Goal: Use online tool/utility: Use online tool/utility

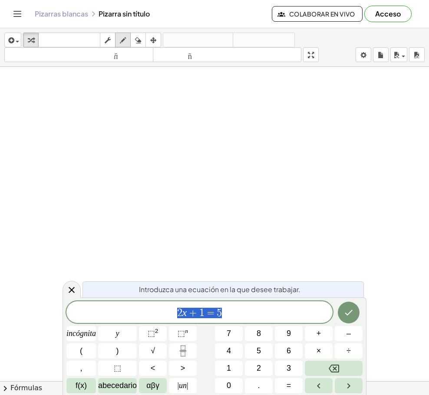
click at [122, 42] on icon "button" at bounding box center [123, 40] width 6 height 10
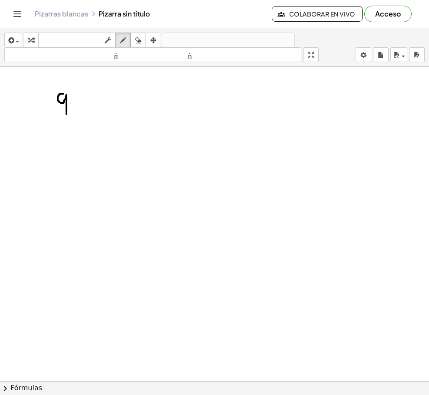
drag, startPoint x: 63, startPoint y: 94, endPoint x: 66, endPoint y: 114, distance: 20.6
click at [66, 114] on div at bounding box center [214, 392] width 429 height 650
drag, startPoint x: 79, startPoint y: 90, endPoint x: 77, endPoint y: 95, distance: 5.5
click at [77, 95] on div at bounding box center [214, 392] width 429 height 650
drag, startPoint x: 74, startPoint y: 101, endPoint x: 77, endPoint y: 107, distance: 6.4
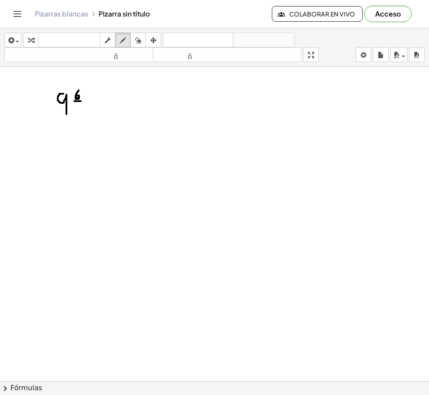
click at [81, 102] on div at bounding box center [214, 392] width 429 height 650
drag, startPoint x: 76, startPoint y: 105, endPoint x: 79, endPoint y: 114, distance: 9.3
click at [79, 114] on div at bounding box center [214, 392] width 429 height 650
drag, startPoint x: 77, startPoint y: 111, endPoint x: 82, endPoint y: 110, distance: 4.8
click at [82, 111] on div at bounding box center [214, 392] width 429 height 650
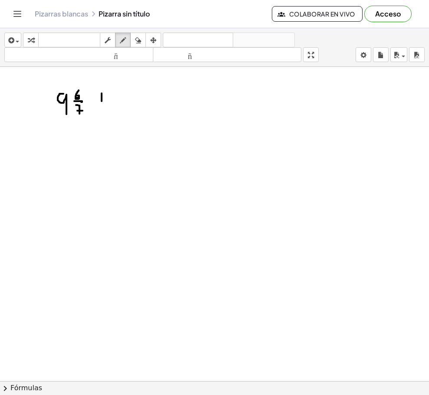
drag, startPoint x: 102, startPoint y: 93, endPoint x: 99, endPoint y: 101, distance: 8.1
click at [102, 102] on div at bounding box center [214, 392] width 429 height 650
drag, startPoint x: 99, startPoint y: 99, endPoint x: 104, endPoint y: 99, distance: 5.2
click at [104, 99] on div at bounding box center [214, 392] width 429 height 650
drag, startPoint x: 123, startPoint y: 90, endPoint x: 117, endPoint y: 108, distance: 18.5
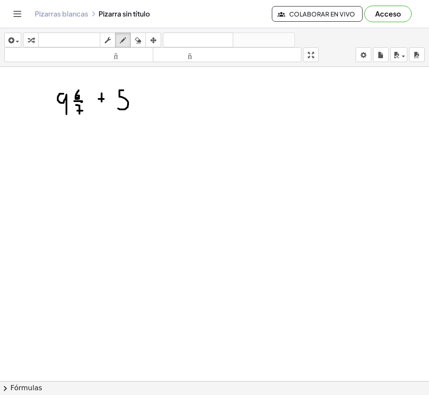
click at [117, 108] on div at bounding box center [214, 392] width 429 height 650
click at [138, 97] on div at bounding box center [214, 392] width 429 height 650
drag, startPoint x: 135, startPoint y: 98, endPoint x: 145, endPoint y: 99, distance: 10.0
click at [144, 99] on div at bounding box center [214, 392] width 429 height 650
click at [139, 103] on div at bounding box center [214, 392] width 429 height 650
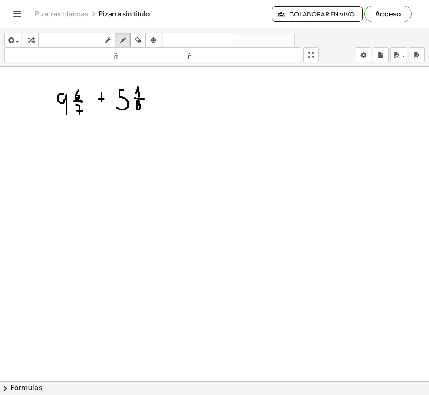
click at [140, 105] on div at bounding box center [214, 392] width 429 height 650
click at [60, 166] on div at bounding box center [214, 392] width 429 height 650
drag, startPoint x: 76, startPoint y: 157, endPoint x: 77, endPoint y: 163, distance: 5.7
click at [80, 160] on div at bounding box center [214, 392] width 429 height 650
click at [82, 162] on div at bounding box center [214, 392] width 429 height 650
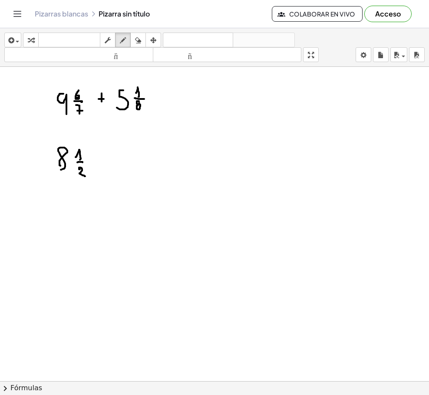
drag, startPoint x: 80, startPoint y: 169, endPoint x: 85, endPoint y: 176, distance: 8.7
click at [85, 176] on div at bounding box center [214, 392] width 429 height 650
drag, startPoint x: 95, startPoint y: 160, endPoint x: 103, endPoint y: 161, distance: 8.3
click at [103, 161] on div at bounding box center [214, 392] width 429 height 650
drag, startPoint x: 115, startPoint y: 150, endPoint x: 109, endPoint y: 171, distance: 22.1
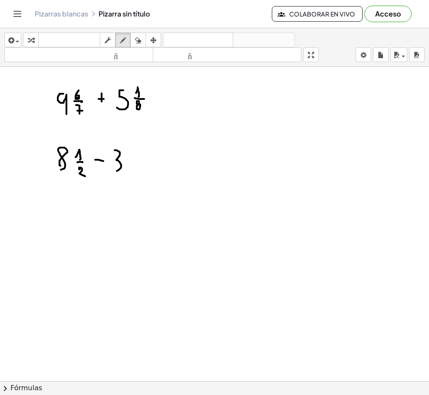
click at [109, 170] on div at bounding box center [214, 392] width 429 height 650
drag, startPoint x: 132, startPoint y: 151, endPoint x: 139, endPoint y: 159, distance: 10.9
click at [139, 159] on div at bounding box center [214, 392] width 429 height 650
drag, startPoint x: 133, startPoint y: 163, endPoint x: 142, endPoint y: 164, distance: 9.2
click at [142, 164] on div at bounding box center [214, 392] width 429 height 650
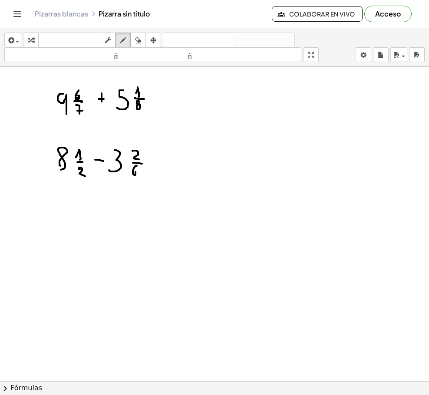
drag, startPoint x: 136, startPoint y: 166, endPoint x: 135, endPoint y: 172, distance: 5.8
click at [135, 172] on div at bounding box center [214, 392] width 429 height 650
drag, startPoint x: 58, startPoint y: 214, endPoint x: 56, endPoint y: 227, distance: 13.2
click at [57, 227] on div at bounding box center [214, 392] width 429 height 650
drag, startPoint x: 75, startPoint y: 209, endPoint x: 80, endPoint y: 217, distance: 9.2
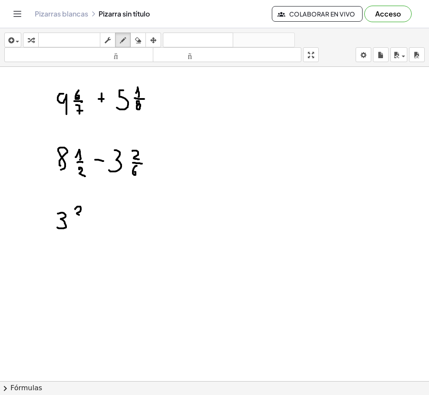
click at [84, 216] on div at bounding box center [214, 392] width 429 height 650
drag, startPoint x: 79, startPoint y: 218, endPoint x: 84, endPoint y: 218, distance: 4.8
click at [84, 218] on div at bounding box center [214, 392] width 429 height 650
drag, startPoint x: 78, startPoint y: 222, endPoint x: 76, endPoint y: 230, distance: 8.5
click at [76, 231] on div at bounding box center [214, 392] width 429 height 650
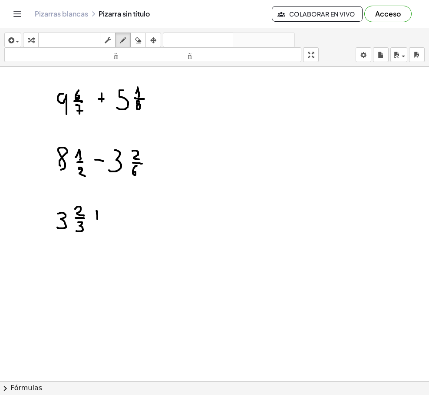
drag, startPoint x: 96, startPoint y: 211, endPoint x: 96, endPoint y: 221, distance: 10.0
click at [97, 221] on div at bounding box center [214, 392] width 429 height 650
drag, startPoint x: 94, startPoint y: 216, endPoint x: 102, endPoint y: 217, distance: 8.3
click at [104, 217] on div at bounding box center [214, 392] width 429 height 650
drag, startPoint x: 115, startPoint y: 211, endPoint x: 120, endPoint y: 224, distance: 13.9
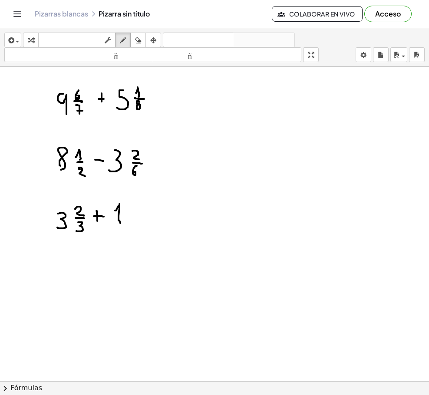
click at [120, 224] on div at bounding box center [214, 392] width 429 height 650
click at [137, 40] on icon "button" at bounding box center [138, 40] width 6 height 10
drag, startPoint x: 117, startPoint y: 198, endPoint x: 136, endPoint y: 213, distance: 23.8
click at [132, 228] on div at bounding box center [214, 392] width 429 height 650
drag, startPoint x: 102, startPoint y: 210, endPoint x: 92, endPoint y: 216, distance: 11.7
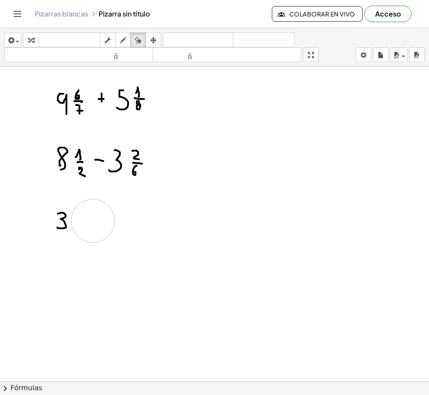
click at [92, 216] on div at bounding box center [214, 392] width 429 height 650
click at [127, 36] on div "button" at bounding box center [122, 40] width 11 height 10
drag, startPoint x: 76, startPoint y: 213, endPoint x: 78, endPoint y: 219, distance: 6.9
click at [78, 219] on div at bounding box center [214, 392] width 429 height 650
drag, startPoint x: 73, startPoint y: 222, endPoint x: 78, endPoint y: 223, distance: 5.2
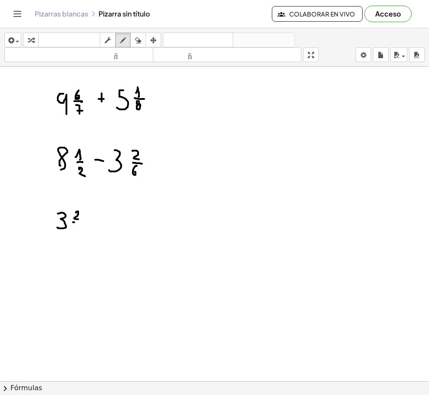
click at [79, 223] on div at bounding box center [214, 392] width 429 height 650
drag, startPoint x: 76, startPoint y: 226, endPoint x: 72, endPoint y: 234, distance: 8.5
click at [72, 234] on div at bounding box center [214, 392] width 429 height 650
drag, startPoint x: 93, startPoint y: 218, endPoint x: 91, endPoint y: 227, distance: 8.9
click at [92, 227] on div at bounding box center [214, 392] width 429 height 650
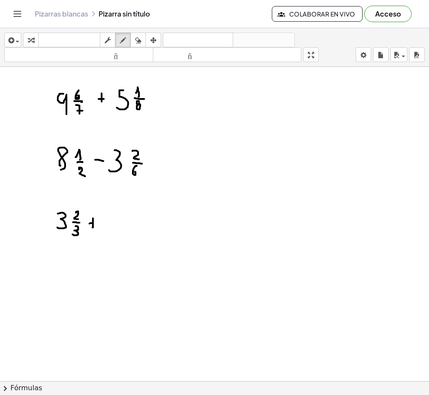
drag, startPoint x: 92, startPoint y: 223, endPoint x: 97, endPoint y: 223, distance: 4.8
click at [97, 223] on div at bounding box center [214, 392] width 429 height 650
drag, startPoint x: 105, startPoint y: 215, endPoint x: 110, endPoint y: 232, distance: 18.0
click at [110, 232] on div at bounding box center [214, 392] width 429 height 650
drag
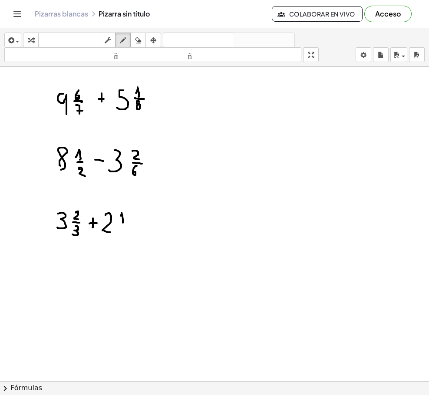
click at [123, 223] on div at bounding box center [214, 392] width 429 height 650
click at [126, 224] on div at bounding box center [214, 392] width 429 height 650
click at [119, 234] on div at bounding box center [214, 392] width 429 height 650
click at [166, 95] on div at bounding box center [214, 392] width 429 height 650
click at [166, 101] on div at bounding box center [214, 392] width 429 height 650
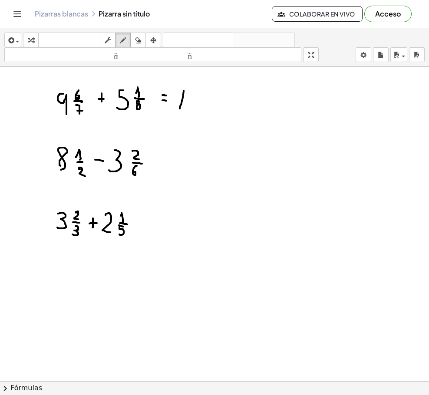
drag, startPoint x: 181, startPoint y: 103, endPoint x: 179, endPoint y: 110, distance: 7.3
click at [179, 110] on div at bounding box center [214, 392] width 429 height 650
drag, startPoint x: 191, startPoint y: 102, endPoint x: 201, endPoint y: 110, distance: 12.3
click at [201, 110] on div at bounding box center [214, 392] width 429 height 650
drag, startPoint x: 232, startPoint y: 86, endPoint x: 229, endPoint y: 102, distance: 15.6
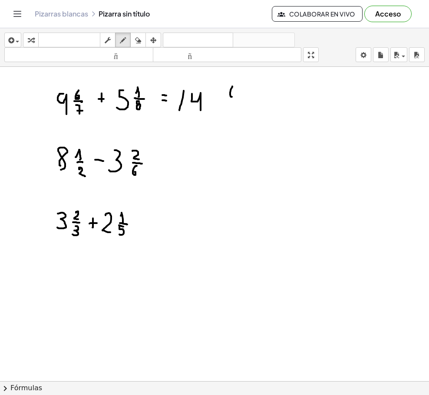
click at [229, 97] on div at bounding box center [214, 392] width 429 height 650
drag, startPoint x: 228, startPoint y: 101, endPoint x: 235, endPoint y: 103, distance: 7.3
click at [237, 101] on div at bounding box center [214, 392] width 429 height 650
drag, startPoint x: 229, startPoint y: 108, endPoint x: 232, endPoint y: 118, distance: 10.0
click at [233, 117] on div at bounding box center [214, 392] width 429 height 650
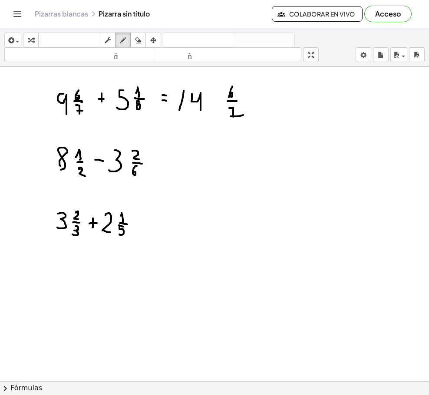
drag, startPoint x: 230, startPoint y: 116, endPoint x: 244, endPoint y: 115, distance: 13.5
click at [244, 115] on div at bounding box center [214, 392] width 429 height 650
drag, startPoint x: 253, startPoint y: 100, endPoint x: 249, endPoint y: 106, distance: 7.2
click at [252, 107] on div at bounding box center [214, 392] width 429 height 650
drag, startPoint x: 252, startPoint y: 99, endPoint x: 258, endPoint y: 99, distance: 5.7
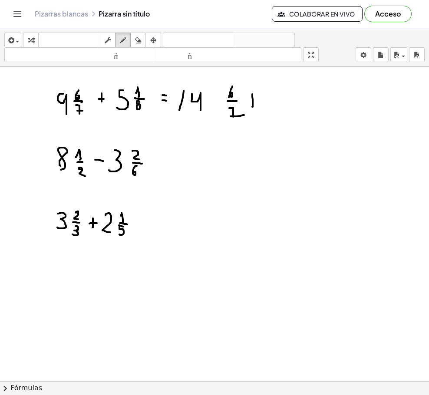
click at [257, 99] on div at bounding box center [214, 392] width 429 height 650
click at [270, 102] on div at bounding box center [214, 392] width 429 height 650
drag, startPoint x: 267, startPoint y: 103, endPoint x: 275, endPoint y: 103, distance: 8.3
click at [275, 103] on div at bounding box center [214, 392] width 429 height 650
drag, startPoint x: 267, startPoint y: 109, endPoint x: 272, endPoint y: 110, distance: 4.8
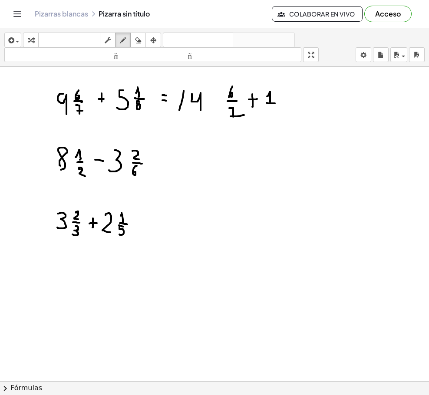
click at [267, 109] on div at bounding box center [214, 392] width 429 height 650
drag, startPoint x: 272, startPoint y: 112, endPoint x: 271, endPoint y: 116, distance: 4.9
click at [270, 121] on div at bounding box center [214, 392] width 429 height 650
drag, startPoint x: 268, startPoint y: 109, endPoint x: 273, endPoint y: 109, distance: 4.8
click at [273, 109] on div at bounding box center [214, 392] width 429 height 650
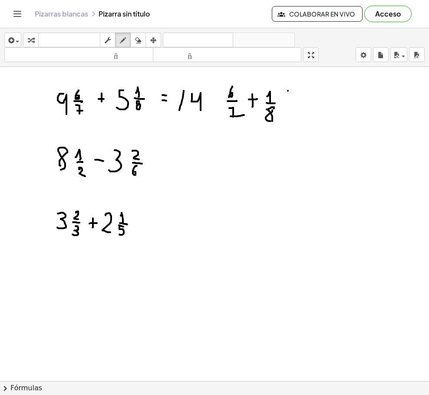
drag, startPoint x: 288, startPoint y: 91, endPoint x: 294, endPoint y: 91, distance: 6.1
click at [294, 91] on div at bounding box center [214, 392] width 429 height 650
drag, startPoint x: 290, startPoint y: 97, endPoint x: 296, endPoint y: 97, distance: 7.0
click at [297, 97] on div at bounding box center [214, 392] width 429 height 650
drag, startPoint x: 309, startPoint y: 85, endPoint x: 317, endPoint y: 97, distance: 14.7
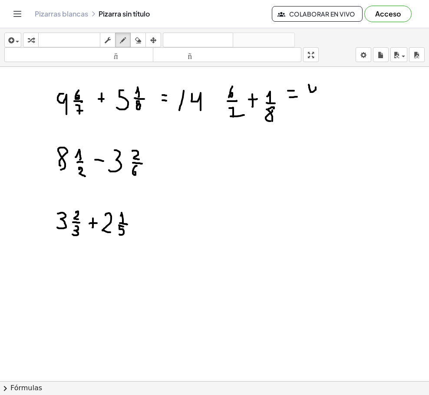
click at [317, 96] on div at bounding box center [214, 392] width 429 height 650
drag, startPoint x: 330, startPoint y: 96, endPoint x: 331, endPoint y: 101, distance: 4.5
click at [330, 101] on div at bounding box center [214, 392] width 429 height 650
drag, startPoint x: 341, startPoint y: 93, endPoint x: 352, endPoint y: 90, distance: 11.4
click at [349, 92] on div at bounding box center [214, 392] width 429 height 650
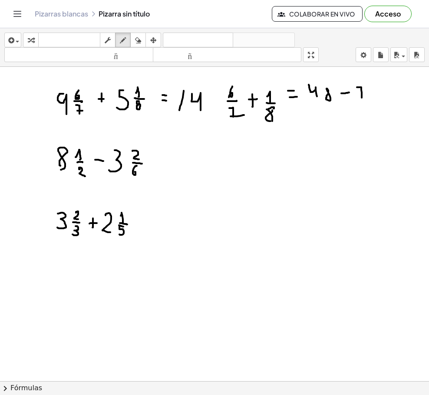
drag, startPoint x: 357, startPoint y: 87, endPoint x: 359, endPoint y: 97, distance: 10.2
click at [361, 101] on div at bounding box center [214, 392] width 429 height 650
drag, startPoint x: 359, startPoint y: 94, endPoint x: 367, endPoint y: 92, distance: 8.0
click at [366, 92] on div at bounding box center [214, 392] width 429 height 650
drag, startPoint x: 326, startPoint y: 102, endPoint x: 369, endPoint y: 102, distance: 43.0
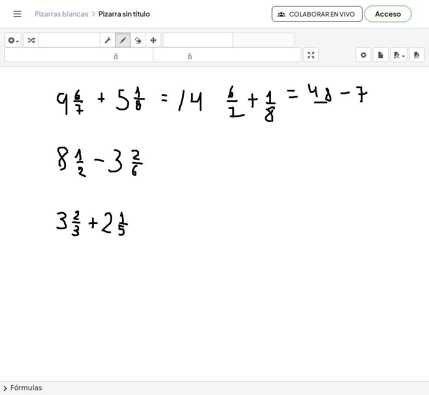
click at [369, 102] on div at bounding box center [214, 392] width 429 height 650
click at [384, 95] on div at bounding box center [214, 392] width 429 height 650
drag, startPoint x: 381, startPoint y: 99, endPoint x: 385, endPoint y: 99, distance: 4.8
click at [385, 99] on div at bounding box center [214, 392] width 429 height 650
drag, startPoint x: 392, startPoint y: 95, endPoint x: 398, endPoint y: 101, distance: 8.6
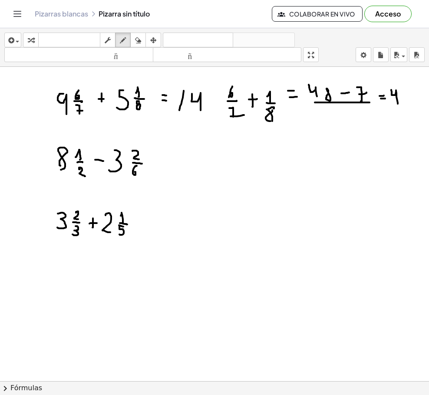
click at [398, 103] on div at bounding box center [214, 392] width 429 height 650
drag, startPoint x: 400, startPoint y: 92, endPoint x: 404, endPoint y: 99, distance: 8.3
click at [404, 99] on div at bounding box center [214, 392] width 429 height 650
drag, startPoint x: 233, startPoint y: 115, endPoint x: 231, endPoint y: 119, distance: 5.1
click at [233, 119] on div at bounding box center [214, 392] width 429 height 650
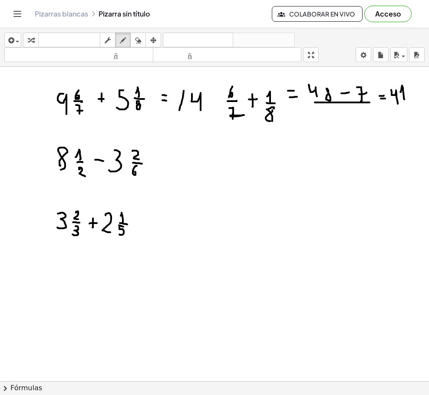
click at [241, 115] on div at bounding box center [214, 392] width 429 height 650
drag, startPoint x: 337, startPoint y: 107, endPoint x: 331, endPoint y: 117, distance: 12.3
click at [331, 117] on div at bounding box center [214, 392] width 429 height 650
drag, startPoint x: 345, startPoint y: 109, endPoint x: 346, endPoint y: 114, distance: 5.5
click at [345, 113] on div at bounding box center [214, 392] width 429 height 650
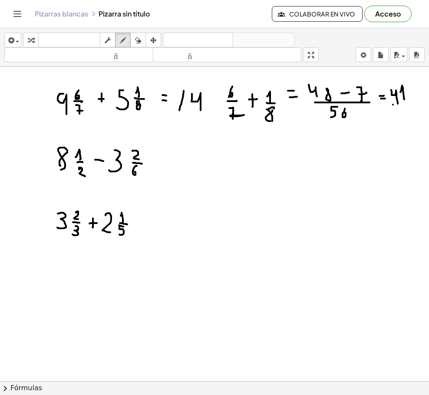
drag, startPoint x: 393, startPoint y: 105, endPoint x: 405, endPoint y: 103, distance: 11.8
click at [405, 103] on div at bounding box center [214, 392] width 429 height 650
drag, startPoint x: 398, startPoint y: 107, endPoint x: 392, endPoint y: 117, distance: 12.3
click at [392, 117] on div at bounding box center [214, 392] width 429 height 650
drag, startPoint x: 403, startPoint y: 107, endPoint x: 402, endPoint y: 115, distance: 8.3
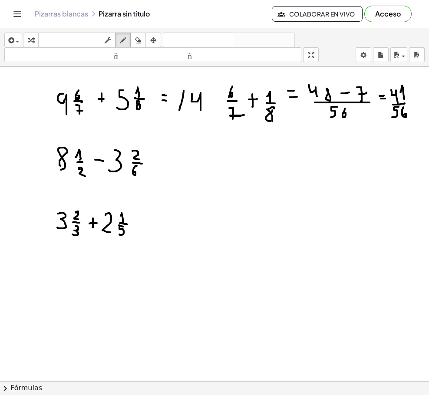
click at [402, 115] on div at bounding box center [214, 392] width 429 height 650
drag, startPoint x: 343, startPoint y: 86, endPoint x: 344, endPoint y: 96, distance: 9.6
click at [344, 96] on div at bounding box center [214, 392] width 429 height 650
click at [393, 100] on div at bounding box center [214, 392] width 429 height 650
click at [401, 100] on div at bounding box center [214, 392] width 429 height 650
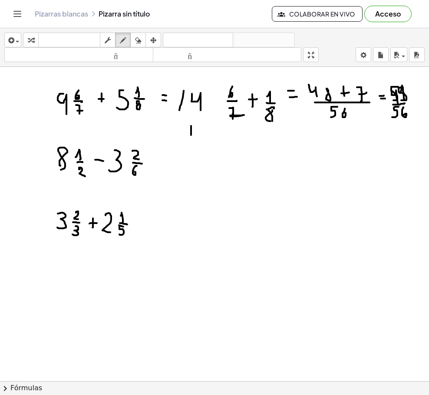
drag, startPoint x: 191, startPoint y: 126, endPoint x: 196, endPoint y: 136, distance: 11.5
click at [192, 141] on div at bounding box center [214, 392] width 429 height 650
drag, startPoint x: 199, startPoint y: 128, endPoint x: 207, endPoint y: 141, distance: 15.4
click at [207, 141] on div at bounding box center [214, 392] width 429 height 650
drag, startPoint x: 218, startPoint y: 128, endPoint x: 215, endPoint y: 134, distance: 6.8
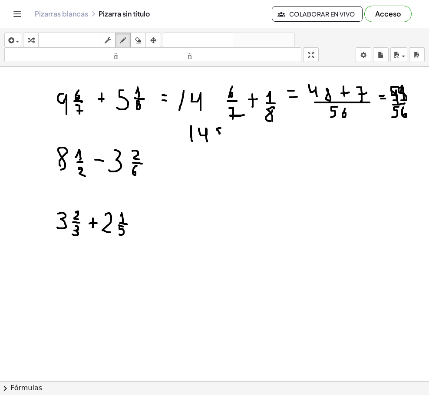
click at [215, 134] on div at bounding box center [214, 392] width 429 height 650
drag, startPoint x: 227, startPoint y: 130, endPoint x: 220, endPoint y: 140, distance: 11.9
click at [227, 137] on div at bounding box center [214, 392] width 429 height 650
drag, startPoint x: 218, startPoint y: 140, endPoint x: 231, endPoint y: 140, distance: 13.5
click at [231, 140] on div at bounding box center [214, 392] width 429 height 650
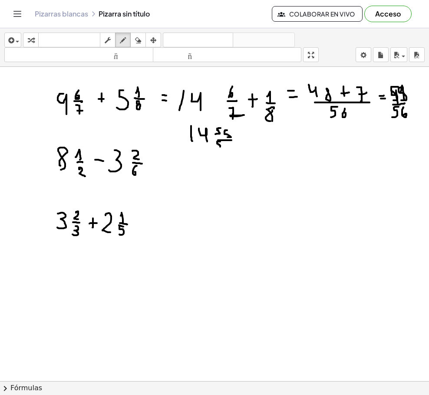
drag, startPoint x: 220, startPoint y: 141, endPoint x: 217, endPoint y: 148, distance: 7.8
click at [217, 148] on div at bounding box center [214, 392] width 429 height 650
drag, startPoint x: 226, startPoint y: 143, endPoint x: 224, endPoint y: 151, distance: 8.1
click at [224, 150] on div at bounding box center [214, 392] width 429 height 650
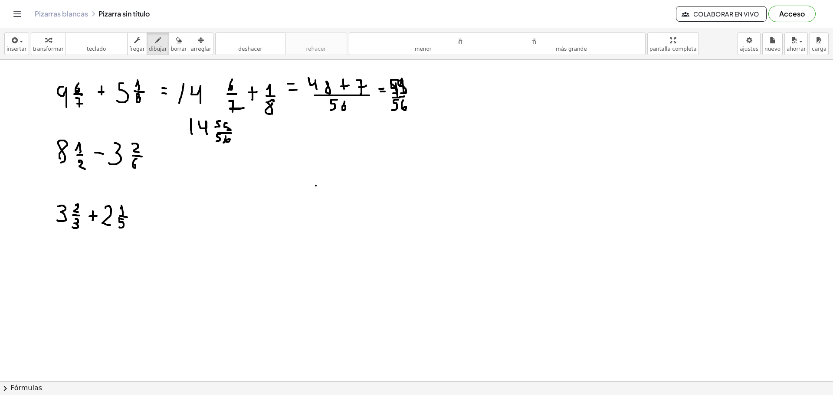
click at [316, 186] on div at bounding box center [416, 385] width 833 height 650
click at [171, 43] on div "button" at bounding box center [179, 40] width 16 height 10
click at [200, 92] on div at bounding box center [416, 385] width 833 height 650
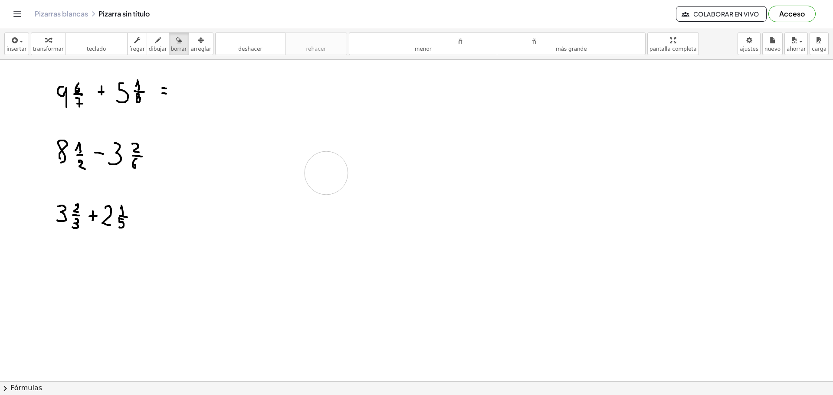
drag, startPoint x: 199, startPoint y: 87, endPoint x: 411, endPoint y: 172, distance: 228.9
click at [324, 188] on div at bounding box center [416, 385] width 833 height 650
